Goal: Task Accomplishment & Management: Manage account settings

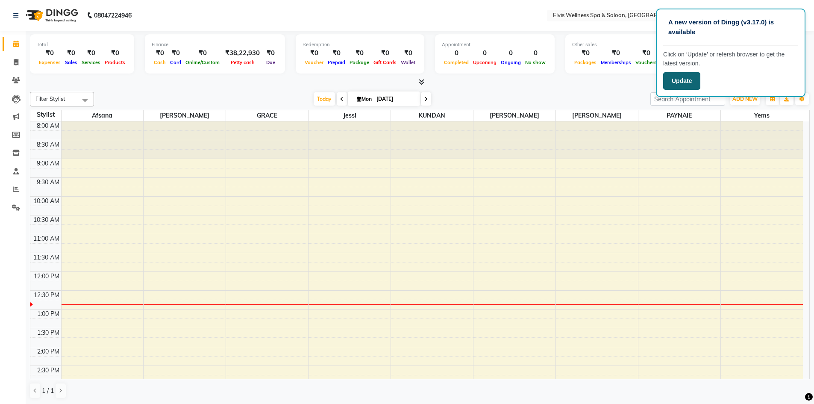
click at [682, 80] on button "Update" at bounding box center [681, 81] width 37 height 18
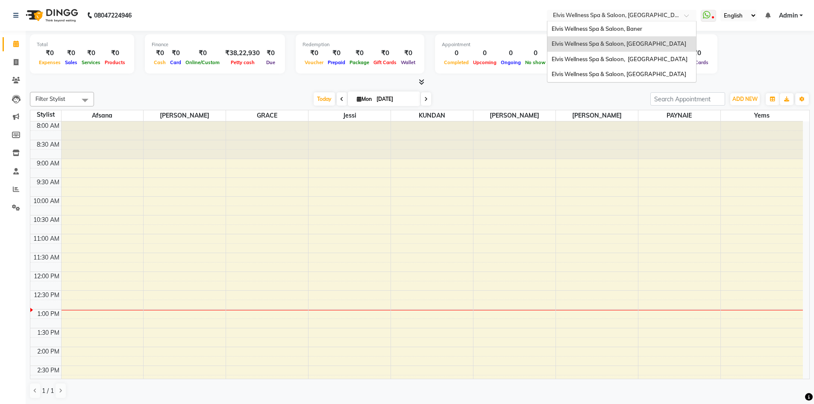
click at [655, 11] on div "× Elvis Wellness Spa & Saloon, Koregaon Park" at bounding box center [617, 15] width 129 height 9
click at [627, 27] on span "Elvis Wellness Spa & Saloon, Baner" at bounding box center [596, 28] width 91 height 7
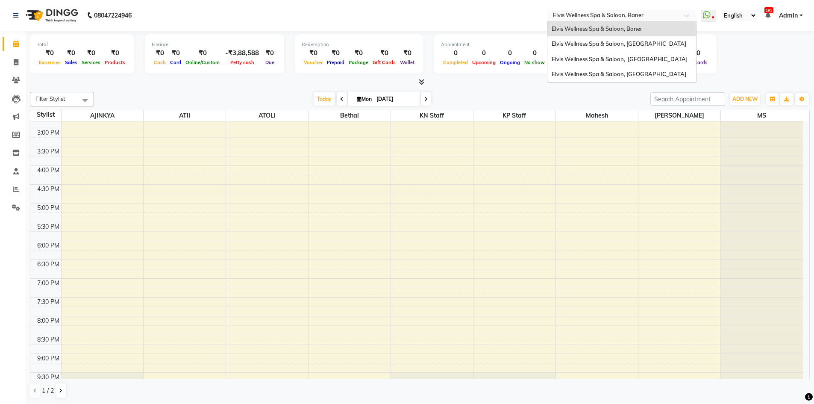
click at [669, 13] on input "text" at bounding box center [613, 16] width 124 height 9
click at [628, 77] on span "Elvis Wellness Spa & Saloon, [GEOGRAPHIC_DATA]" at bounding box center [618, 73] width 135 height 7
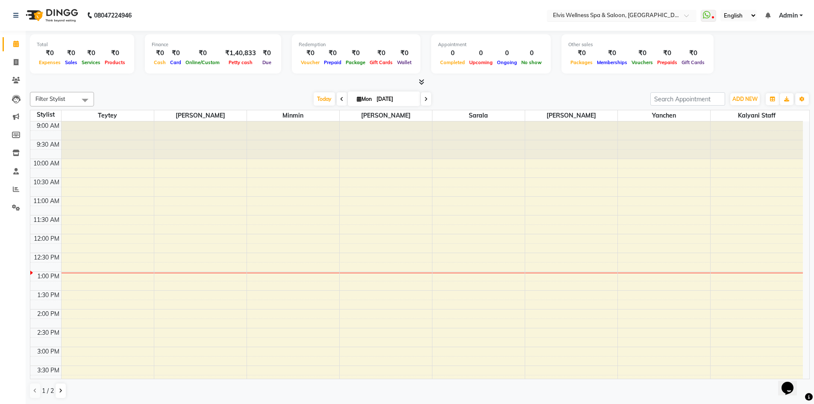
click at [671, 18] on input "text" at bounding box center [613, 16] width 124 height 9
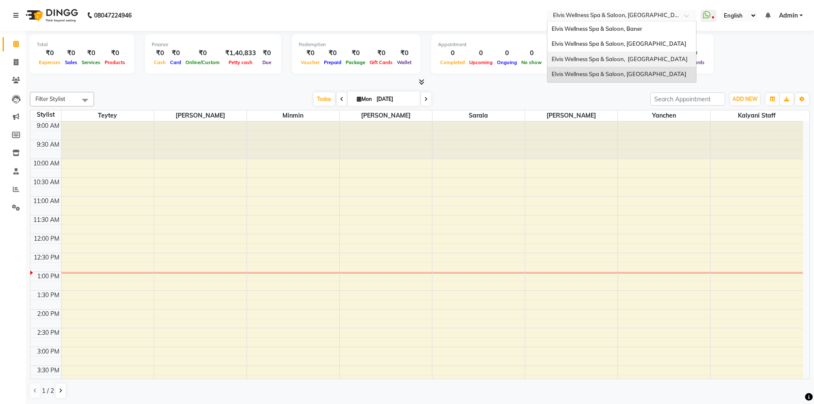
click at [647, 56] on span "Elvis Wellness Spa & Saloon, [GEOGRAPHIC_DATA]" at bounding box center [619, 59] width 136 height 7
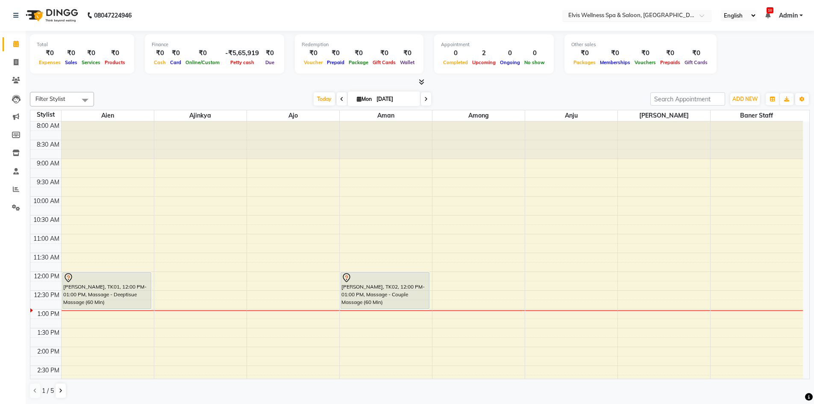
click at [664, 12] on input "text" at bounding box center [628, 16] width 124 height 9
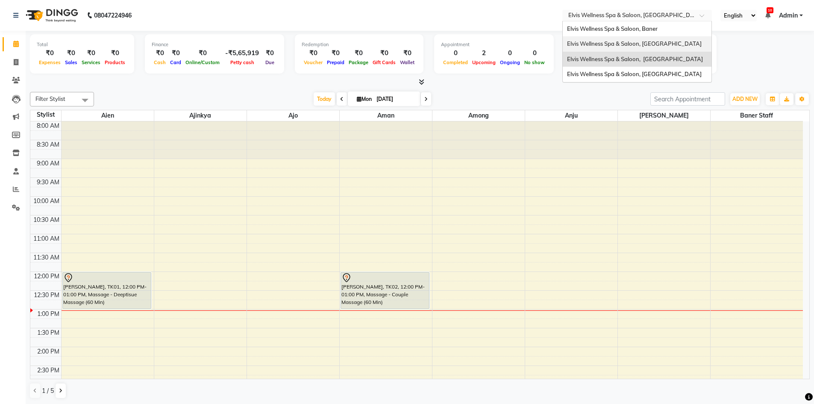
click at [635, 37] on div "Elvis Wellness Spa & Saloon, [GEOGRAPHIC_DATA]" at bounding box center [637, 43] width 149 height 15
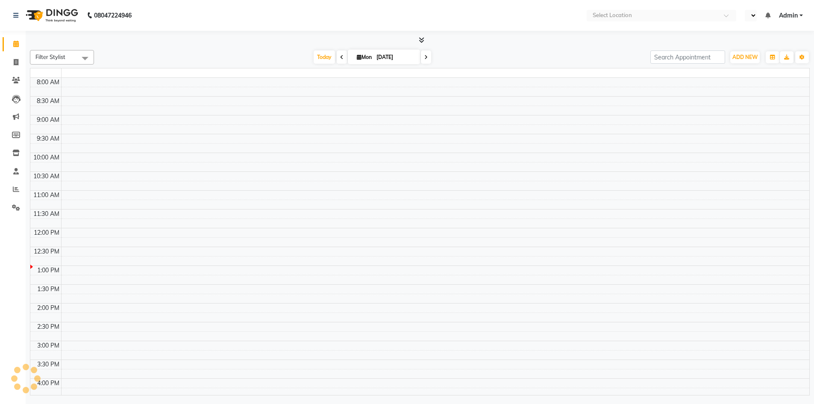
select select "en"
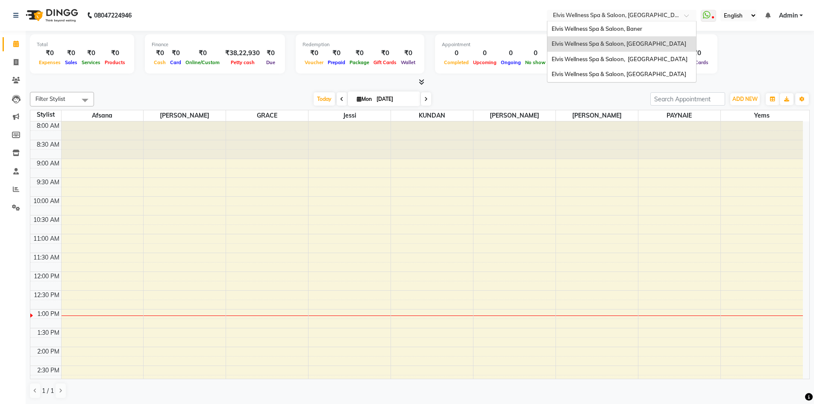
drag, startPoint x: 661, startPoint y: 15, endPoint x: 650, endPoint y: 31, distance: 19.7
click at [661, 15] on input "text" at bounding box center [613, 16] width 124 height 9
click at [645, 32] on div "Elvis Wellness Spa & Saloon, Baner" at bounding box center [621, 28] width 149 height 15
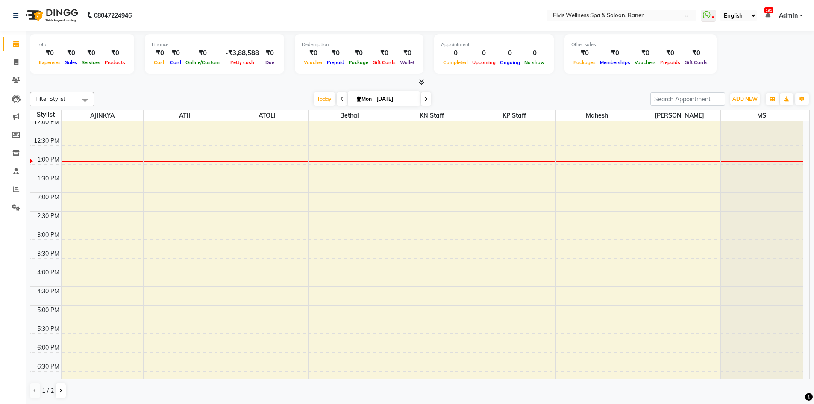
scroll to position [171, 0]
click at [658, 15] on input "text" at bounding box center [613, 16] width 124 height 9
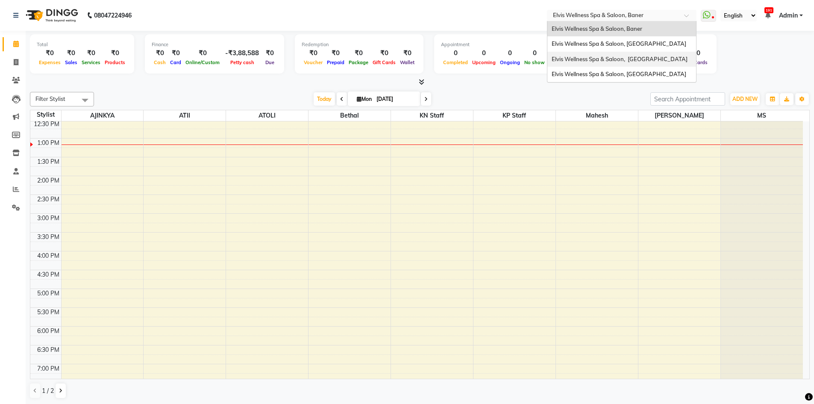
click at [659, 58] on span "Elvis Wellness Spa & Saloon, [GEOGRAPHIC_DATA]" at bounding box center [619, 59] width 136 height 7
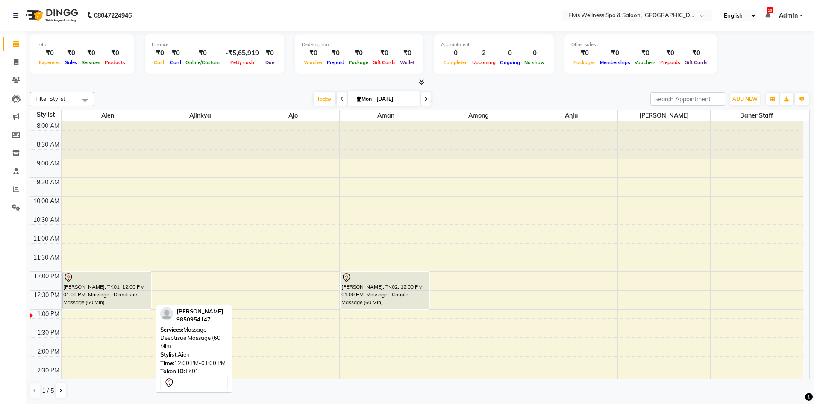
click at [100, 292] on div "[PERSON_NAME], TK01, 12:00 PM-01:00 PM, Massage - Deeptisue Massage (60 Min)" at bounding box center [107, 290] width 88 height 36
select select "7"
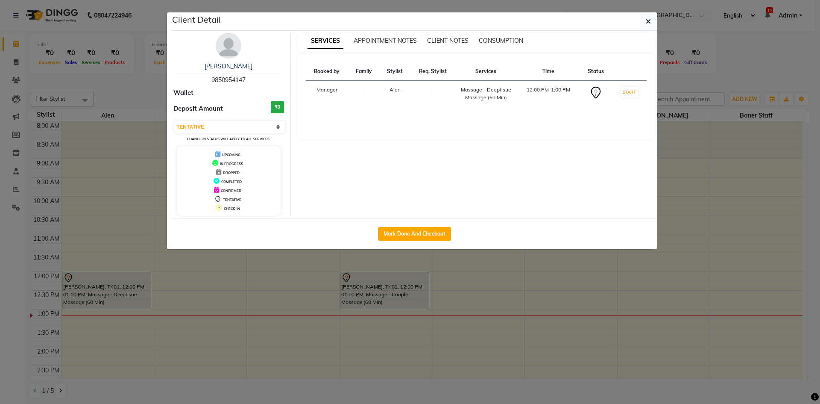
click at [782, 207] on ngb-modal-window "Client Detail Parvindar Singh 9850954147 Wallet Deposit Amount ₹0 Select IN SER…" at bounding box center [410, 202] width 820 height 404
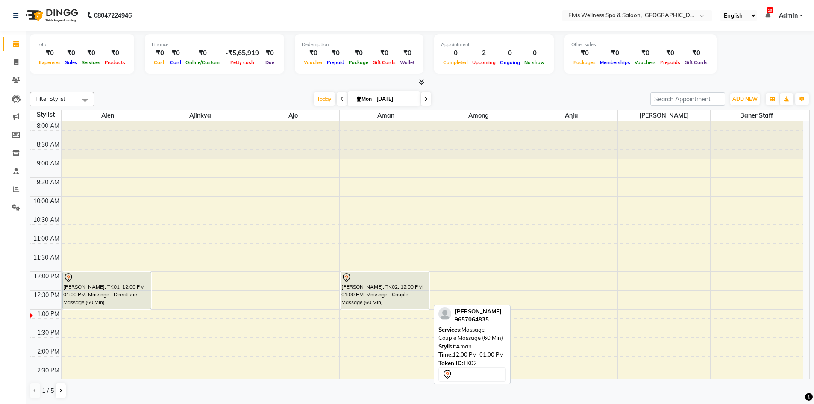
click at [378, 296] on div "[PERSON_NAME], TK02, 12:00 PM-01:00 PM, Massage - Couple Massage (60 Min)" at bounding box center [385, 290] width 88 height 36
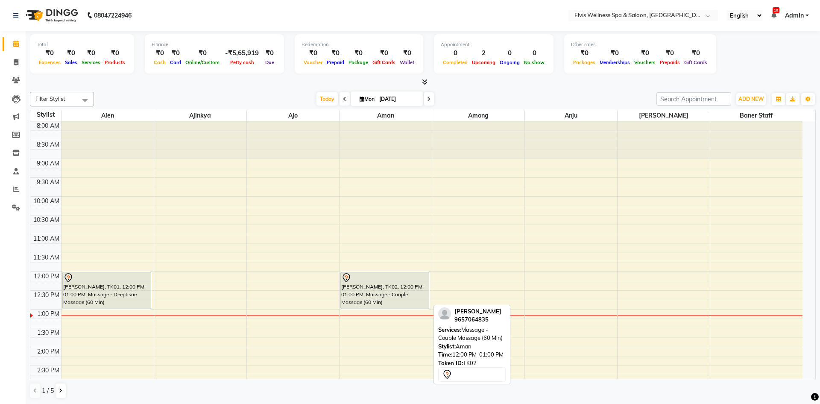
select select "7"
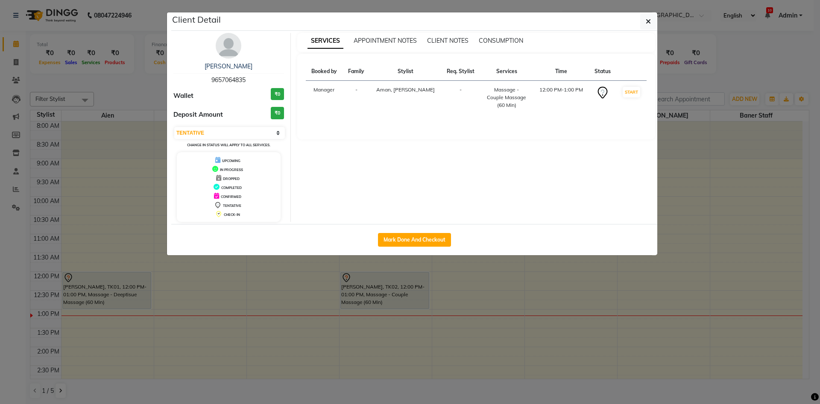
click at [673, 275] on ngb-modal-window "Client Detail judith Abraham 9657064835 Wallet ₹0 Deposit Amount ₹0 Select IN S…" at bounding box center [410, 202] width 820 height 404
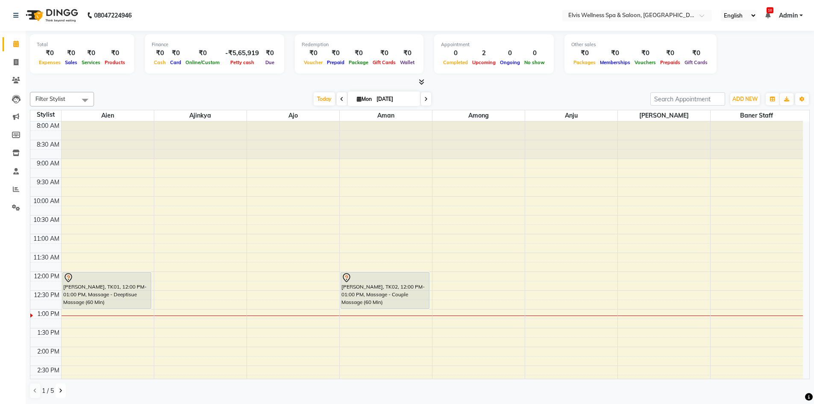
click at [57, 395] on button at bounding box center [61, 390] width 10 height 15
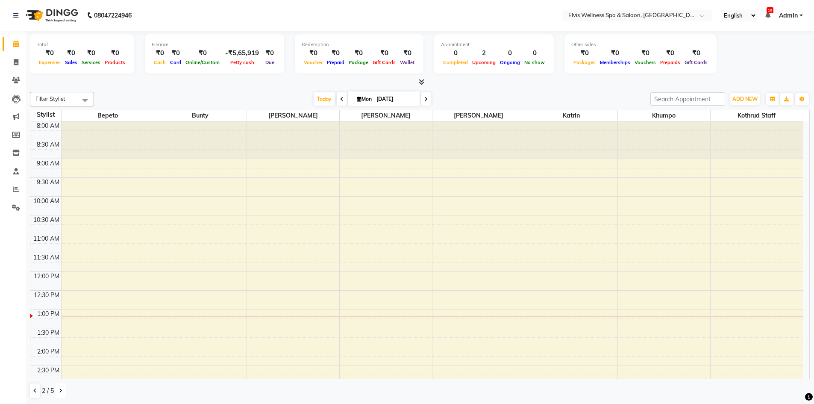
click at [57, 395] on button at bounding box center [61, 390] width 10 height 15
click at [59, 392] on icon at bounding box center [60, 390] width 3 height 5
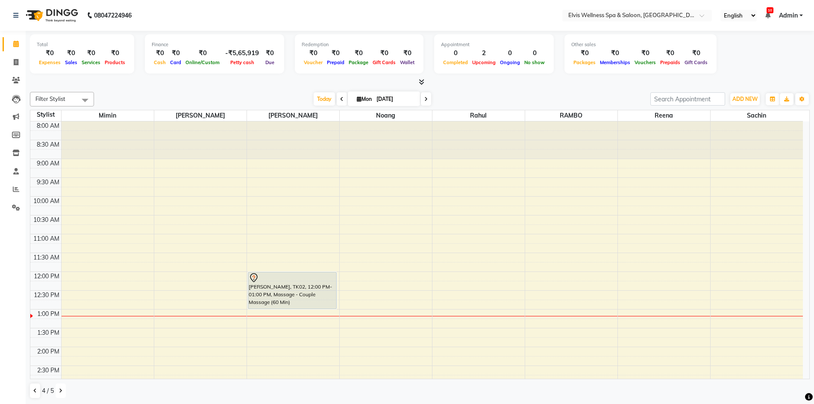
click at [60, 392] on icon at bounding box center [60, 390] width 3 height 5
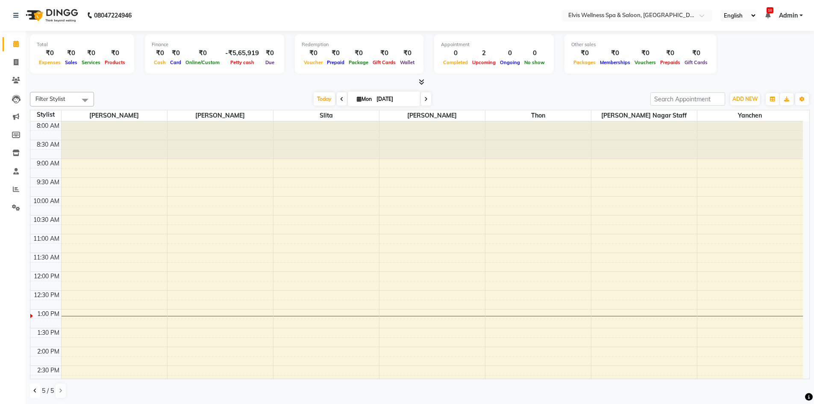
click at [34, 392] on icon at bounding box center [34, 390] width 3 height 5
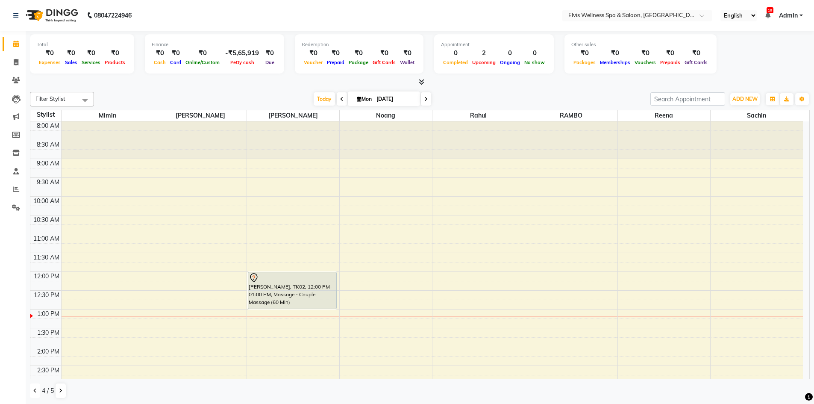
click at [34, 392] on icon at bounding box center [34, 390] width 3 height 5
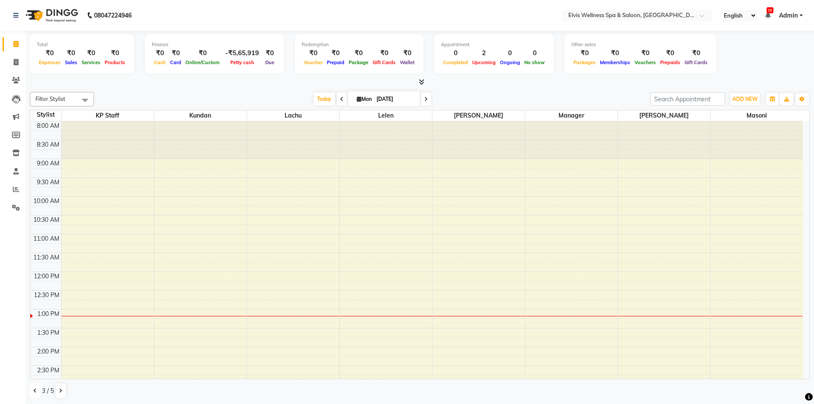
click at [34, 392] on icon at bounding box center [34, 390] width 3 height 5
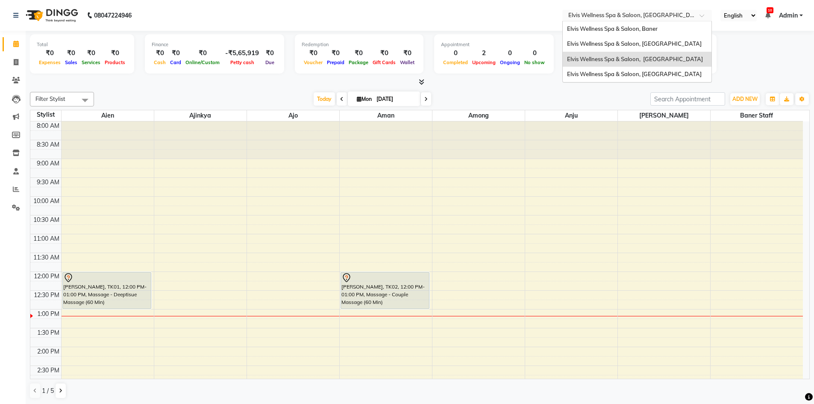
click at [673, 15] on input "text" at bounding box center [628, 16] width 124 height 9
click at [661, 77] on span "Elvis Wellness Spa & Saloon, Lohegaon" at bounding box center [634, 73] width 135 height 7
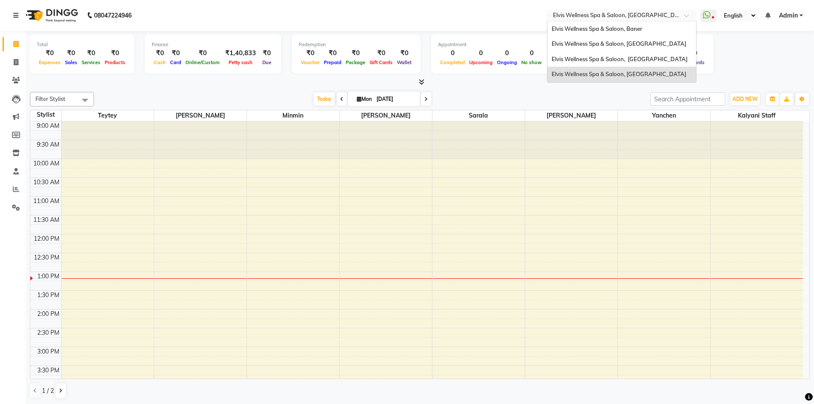
click at [617, 17] on input "text" at bounding box center [613, 16] width 124 height 9
click at [640, 47] on span "Elvis Wellness Spa & Saloon, [GEOGRAPHIC_DATA]" at bounding box center [618, 43] width 135 height 7
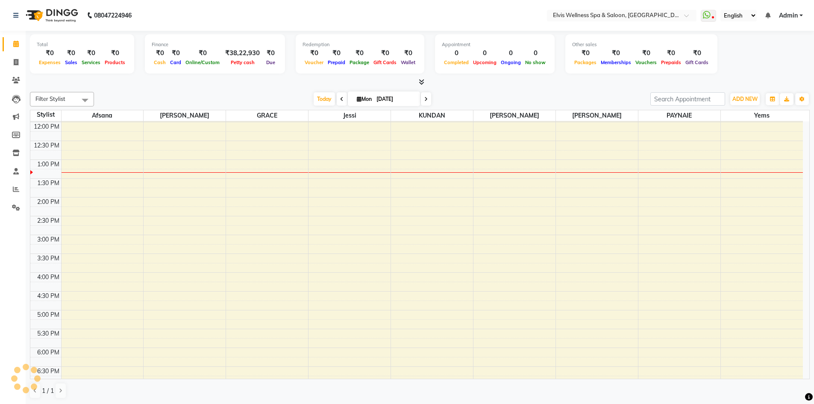
scroll to position [103, 0]
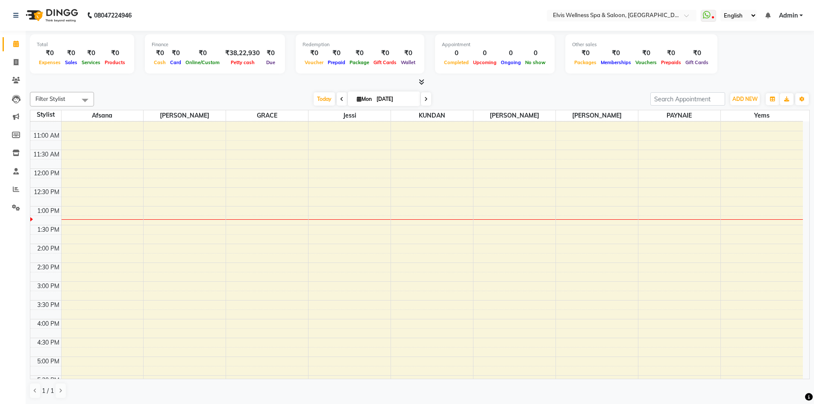
click at [370, 221] on div "8:00 AM 8:30 AM 9:00 AM 9:30 AM 10:00 AM 10:30 AM 11:00 AM 11:30 AM 12:00 PM 12…" at bounding box center [416, 299] width 772 height 563
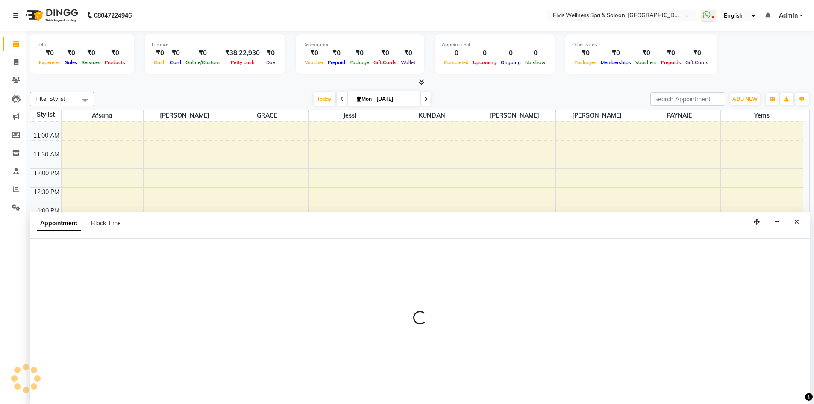
scroll to position [0, 0]
select select "79619"
select select "795"
select select "tentative"
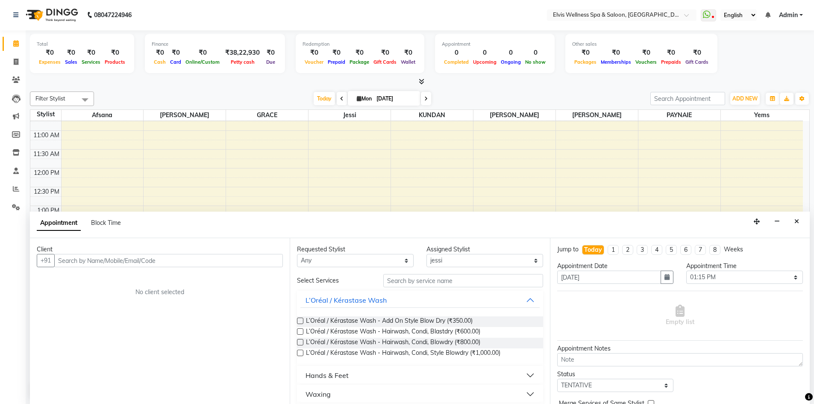
click at [208, 261] on input "text" at bounding box center [168, 260] width 229 height 13
type input "9168299013"
click at [263, 261] on span "Add Client" at bounding box center [265, 260] width 29 height 8
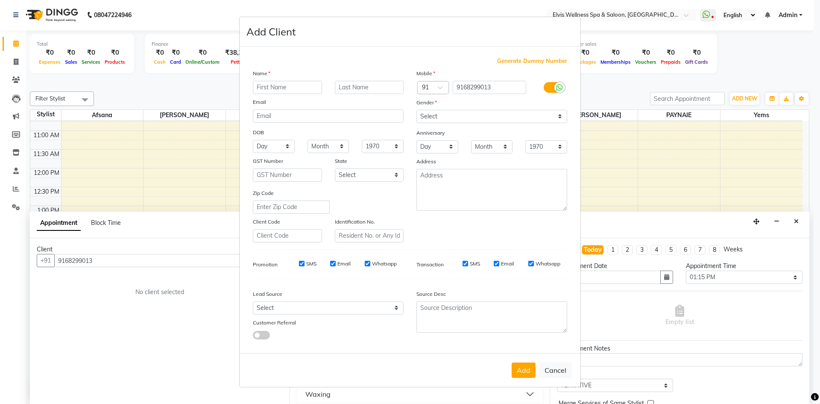
click at [314, 86] on input "text" at bounding box center [287, 87] width 69 height 13
type input "shashank"
click at [540, 117] on select "Select Male Female Other Prefer Not To Say" at bounding box center [491, 116] width 151 height 13
select select "male"
click at [416, 110] on select "Select Male Female Other Prefer Not To Say" at bounding box center [491, 116] width 151 height 13
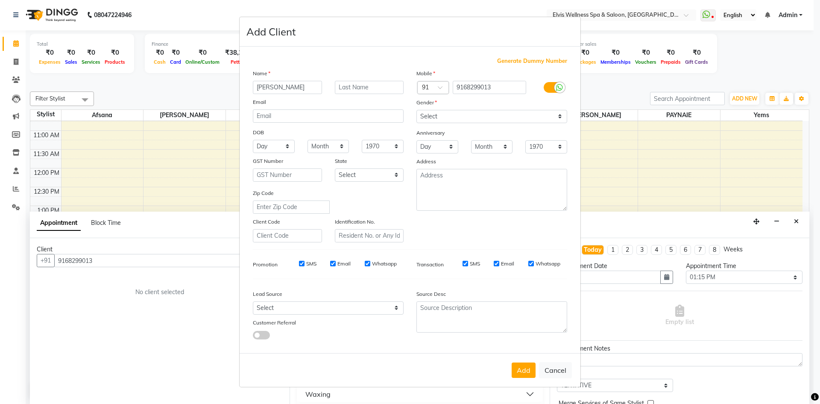
click at [303, 264] on input "SMS" at bounding box center [302, 264] width 6 height 6
checkbox input "false"
click at [334, 264] on input "Email" at bounding box center [333, 264] width 6 height 6
checkbox input "false"
click at [368, 265] on input "Whatsapp" at bounding box center [368, 264] width 6 height 6
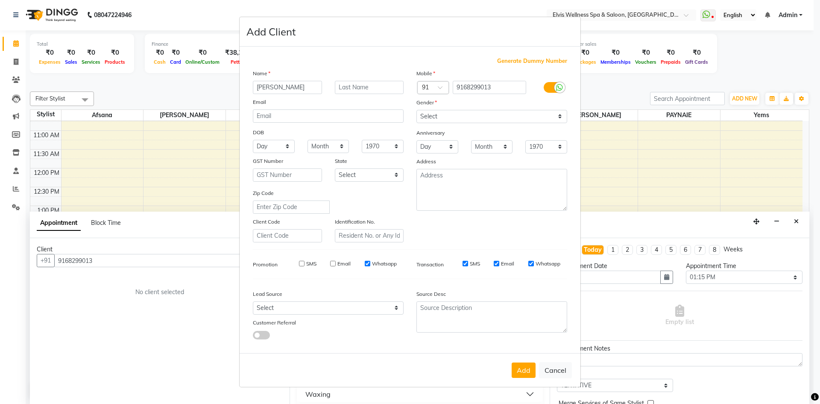
checkbox input "false"
click at [463, 263] on input "SMS" at bounding box center [466, 264] width 6 height 6
checkbox input "false"
click at [496, 265] on input "Email" at bounding box center [497, 264] width 6 height 6
checkbox input "false"
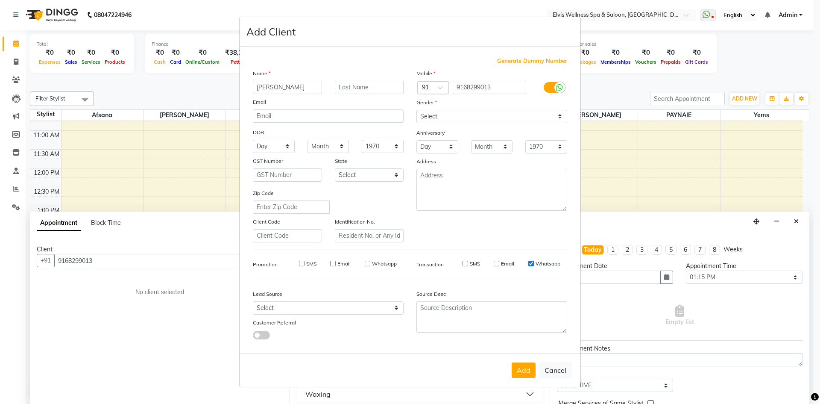
click at [530, 263] on input "Whatsapp" at bounding box center [531, 264] width 6 height 6
checkbox input "false"
click at [522, 367] on button "Add" at bounding box center [524, 369] width 24 height 15
select select
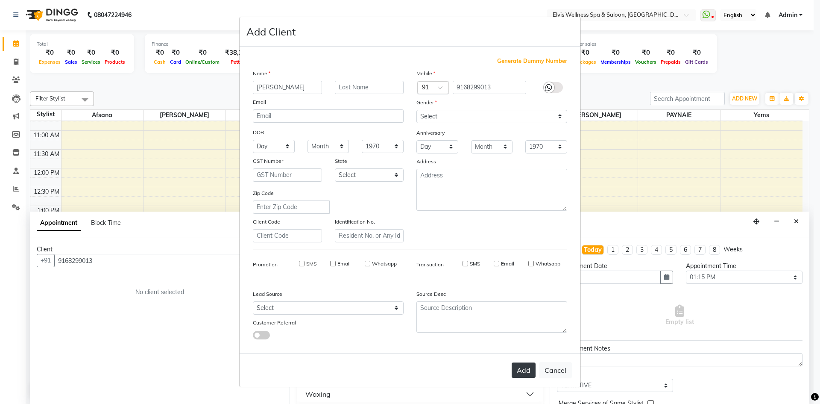
select select
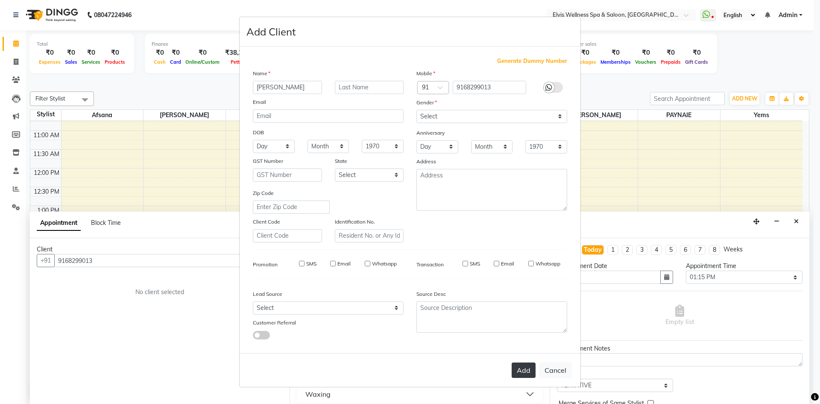
checkbox input "false"
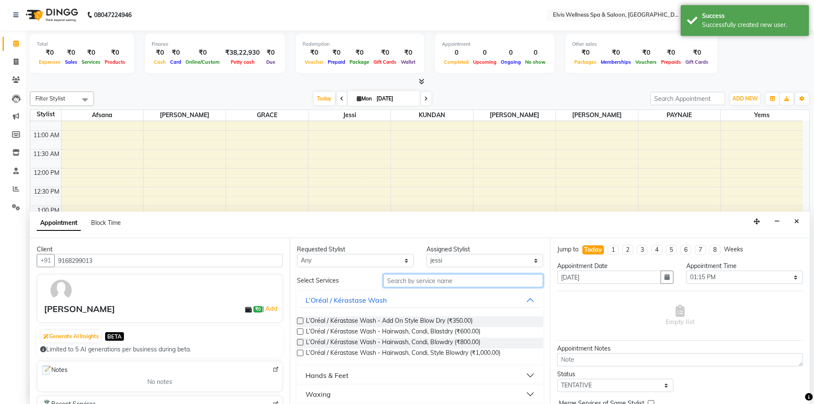
click at [420, 281] on input "text" at bounding box center [463, 280] width 160 height 13
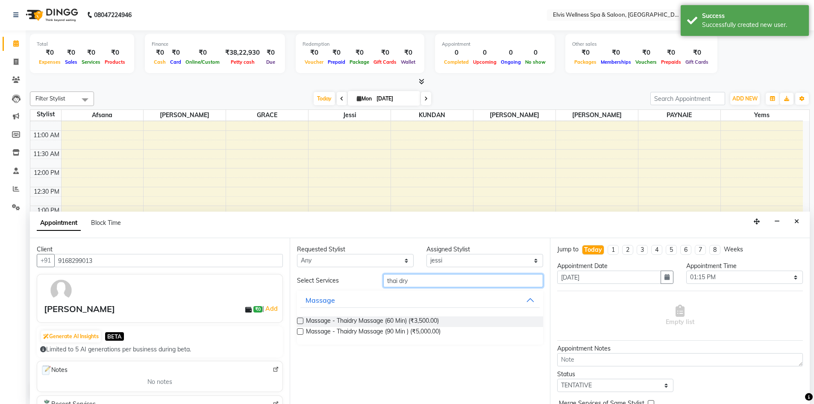
type input "thai dry"
click at [299, 322] on label at bounding box center [300, 320] width 6 height 6
click at [299, 322] on input "checkbox" at bounding box center [300, 322] width 6 height 6
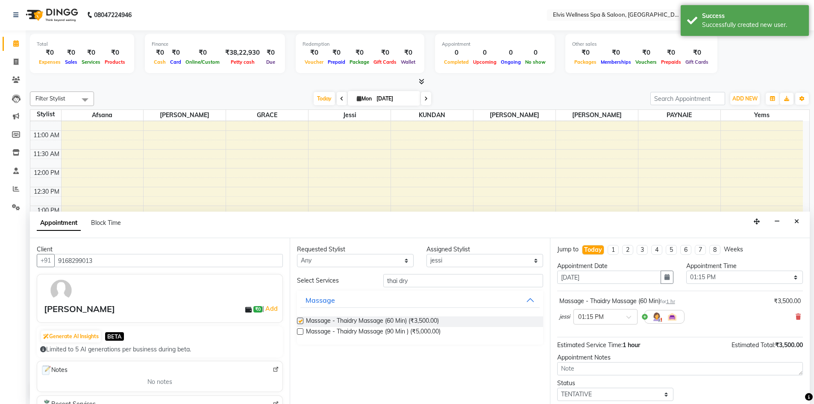
checkbox input "false"
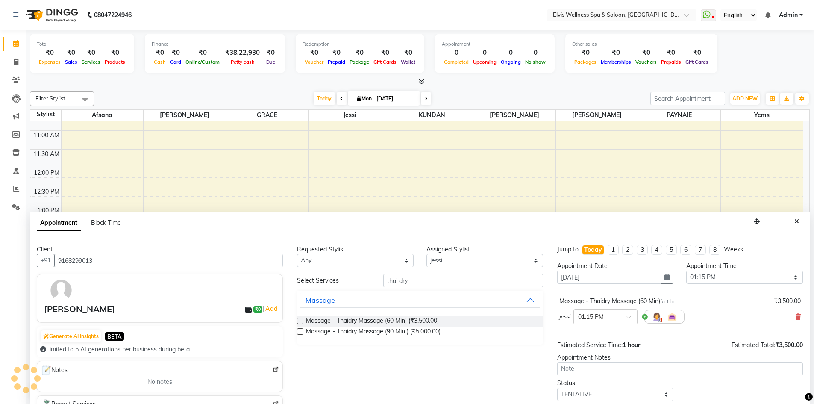
scroll to position [51, 0]
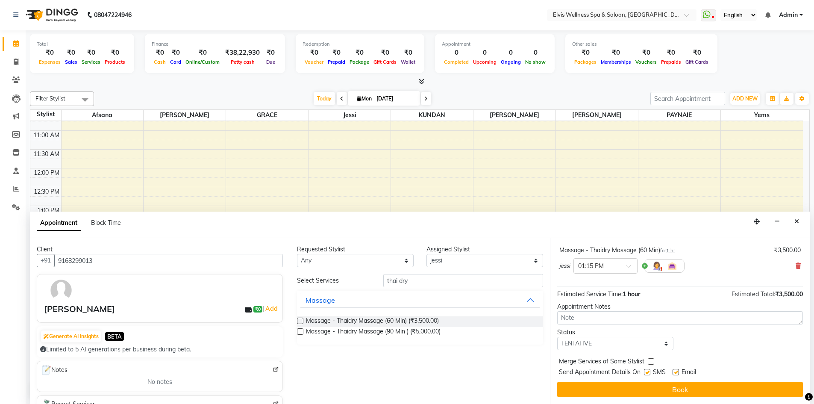
click at [648, 373] on label at bounding box center [647, 372] width 6 height 6
click at [648, 373] on input "checkbox" at bounding box center [647, 373] width 6 height 6
checkbox input "false"
click at [676, 372] on label at bounding box center [675, 372] width 6 height 6
click at [676, 372] on input "checkbox" at bounding box center [675, 373] width 6 height 6
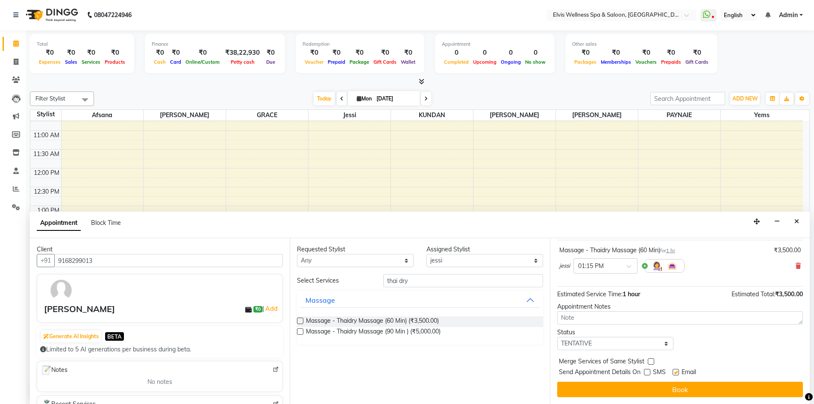
checkbox input "false"
click at [796, 219] on icon "Close" at bounding box center [796, 221] width 5 height 6
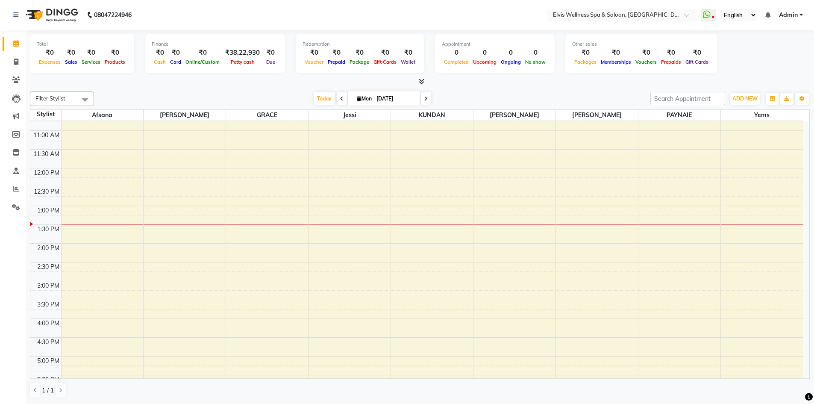
click at [659, 19] on input "text" at bounding box center [613, 16] width 124 height 9
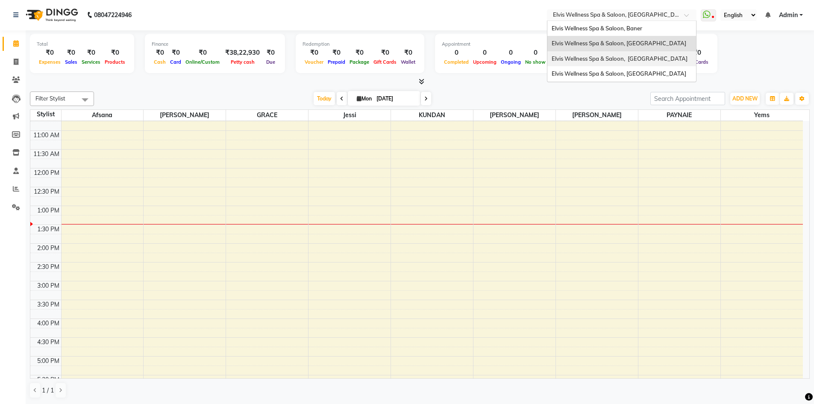
click at [657, 62] on div "Elvis Wellness Spa & Saloon, Kalyaninagar Central Avenue" at bounding box center [621, 58] width 149 height 15
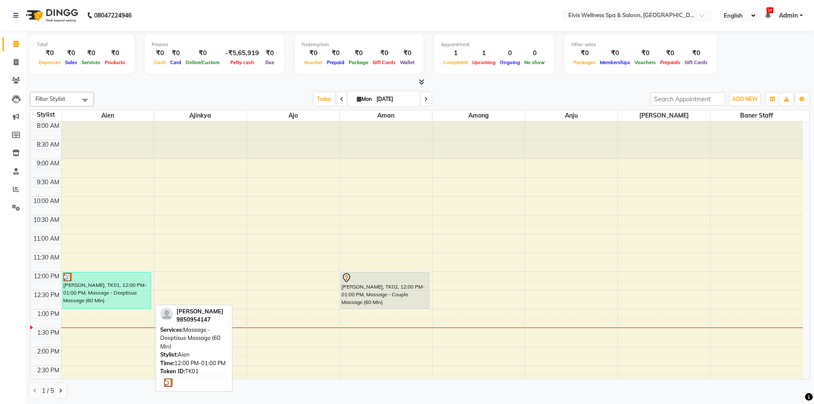
click at [91, 280] on div at bounding box center [107, 277] width 88 height 9
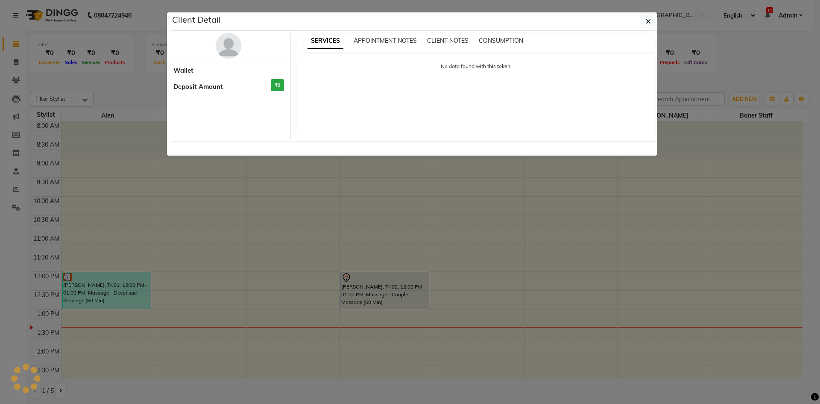
select select "3"
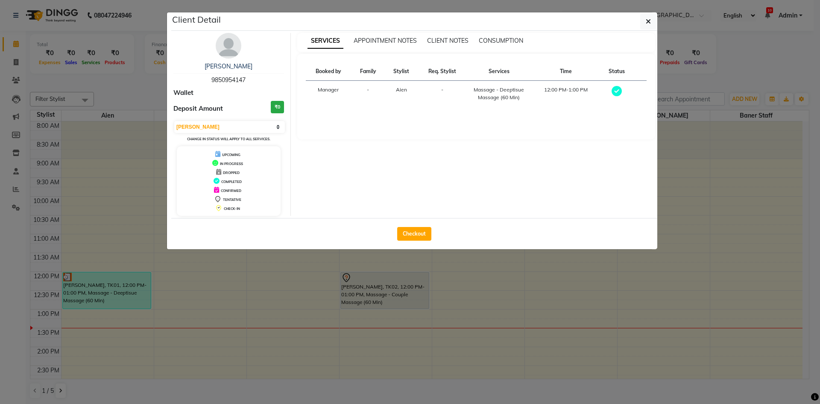
click at [621, 296] on ngb-modal-window "Client Detail [PERSON_NAME] 9850954147 Wallet Deposit Amount ₹0 Select MARK DON…" at bounding box center [410, 202] width 820 height 404
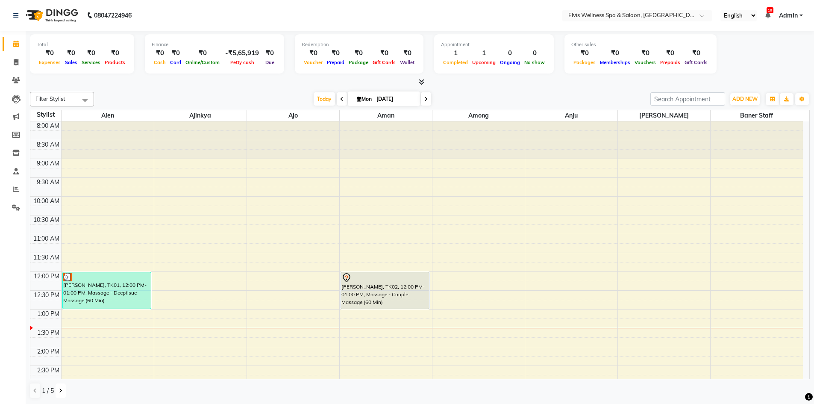
click at [62, 393] on icon at bounding box center [60, 390] width 3 height 5
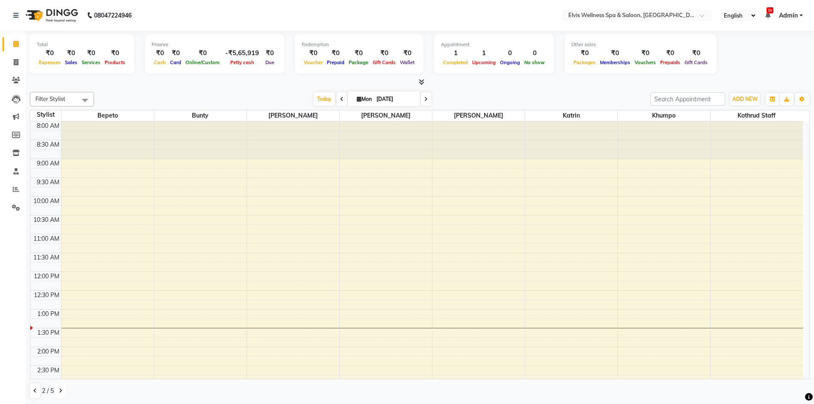
click at [62, 393] on icon at bounding box center [60, 390] width 3 height 5
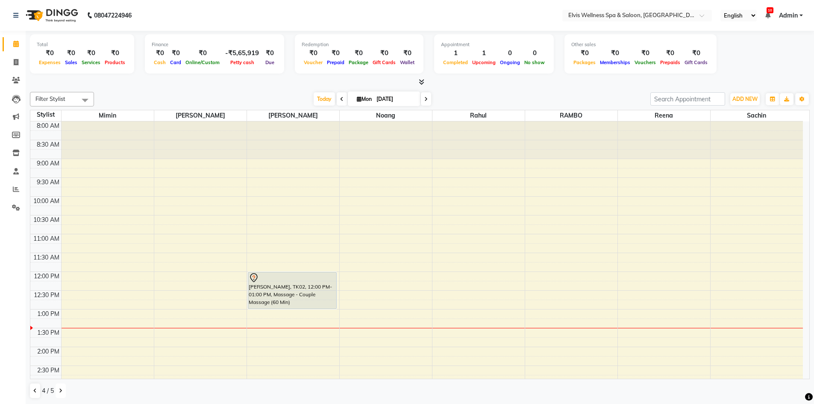
click at [62, 393] on icon at bounding box center [60, 390] width 3 height 5
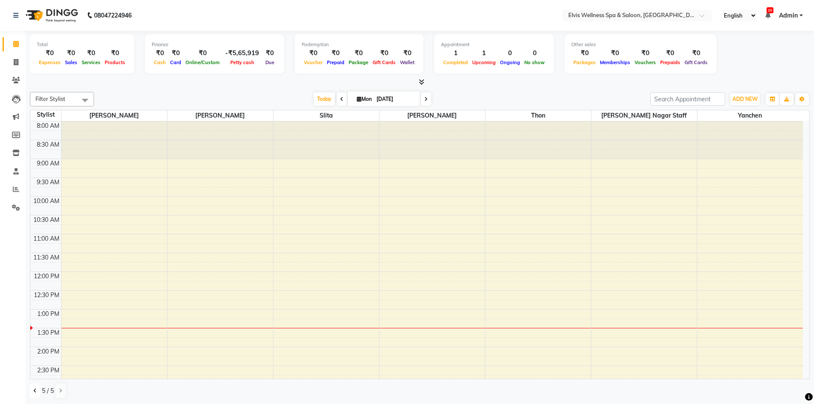
click at [37, 390] on button at bounding box center [35, 390] width 10 height 15
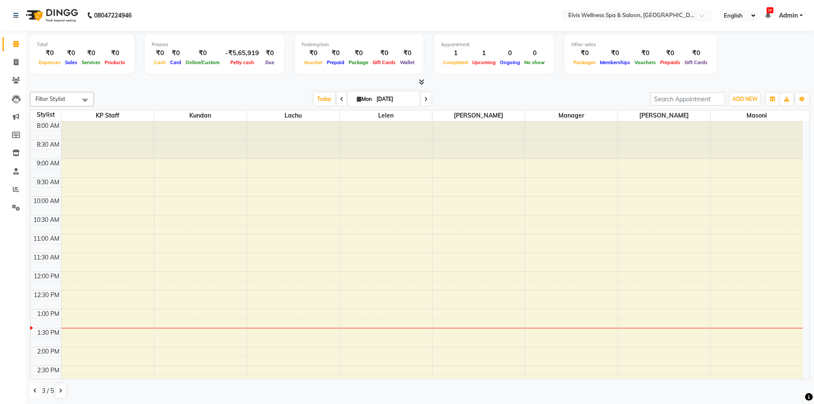
click at [37, 390] on button at bounding box center [35, 390] width 10 height 15
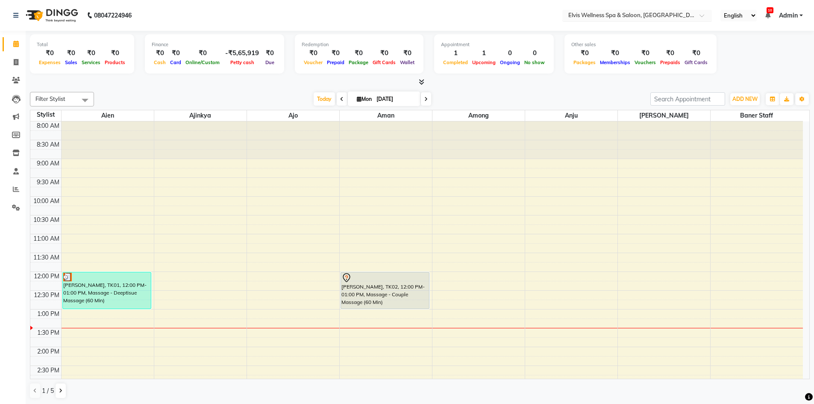
click at [693, 17] on div at bounding box center [636, 16] width 149 height 9
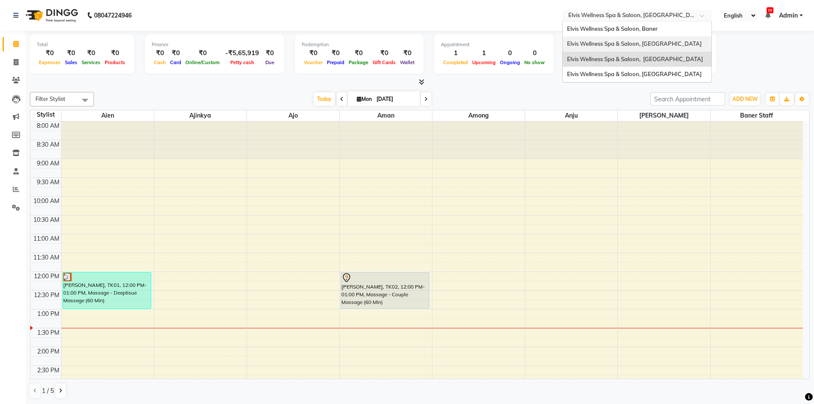
click at [674, 39] on div "Elvis Wellness Spa & Saloon, [GEOGRAPHIC_DATA]" at bounding box center [637, 43] width 149 height 15
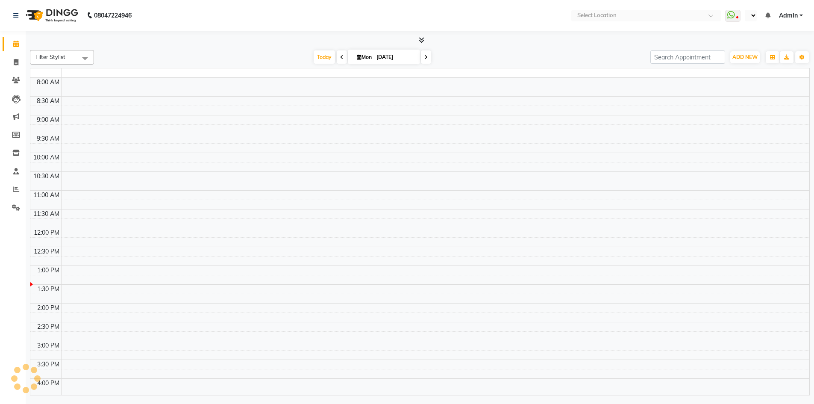
scroll to position [134, 0]
select select "en"
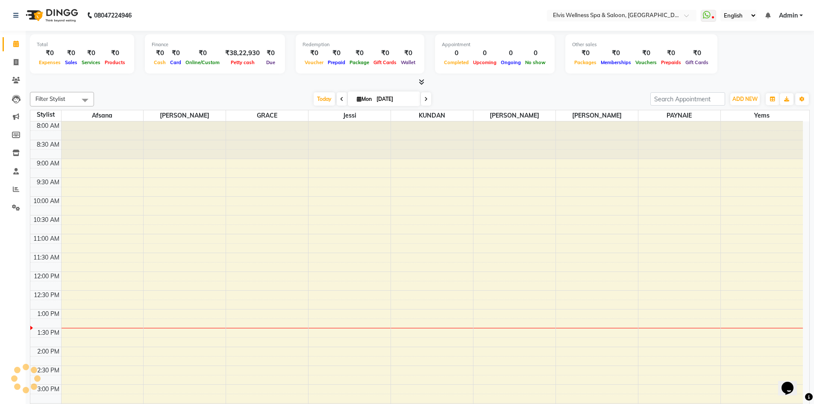
scroll to position [0, 0]
